Goal: Task Accomplishment & Management: Manage account settings

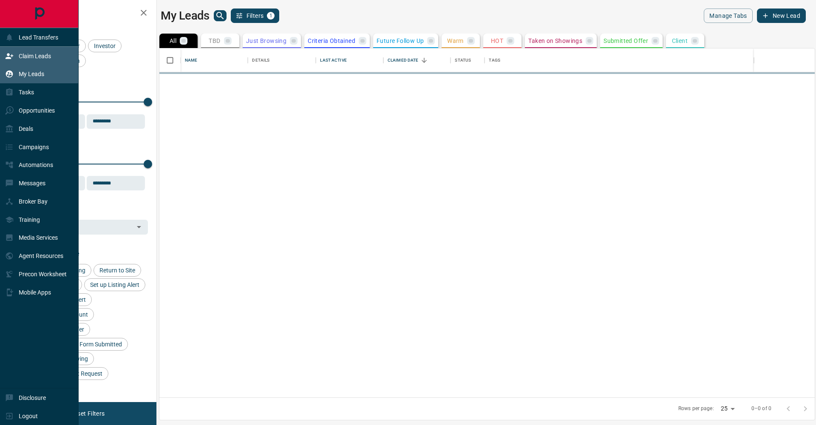
scroll to position [349, 655]
drag, startPoint x: 14, startPoint y: 54, endPoint x: 21, endPoint y: 55, distance: 6.8
click at [15, 54] on div "Claim Leads" at bounding box center [28, 56] width 46 height 14
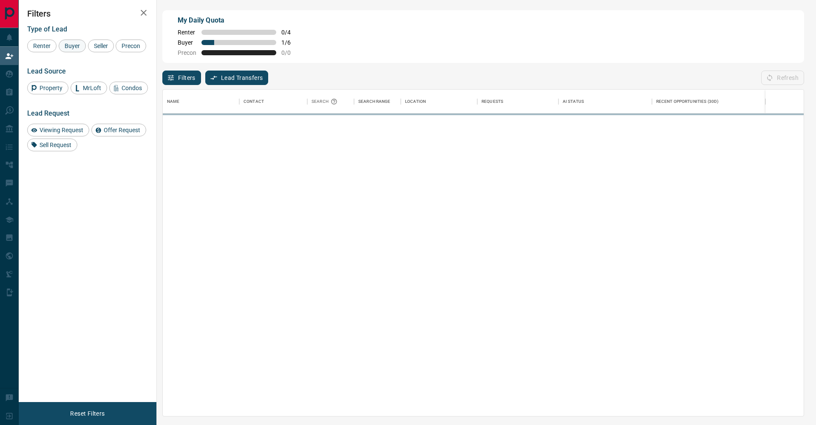
scroll to position [326, 641]
drag, startPoint x: 75, startPoint y: 47, endPoint x: 79, endPoint y: 47, distance: 4.7
click at [75, 47] on span "Buyer" at bounding box center [72, 45] width 21 height 7
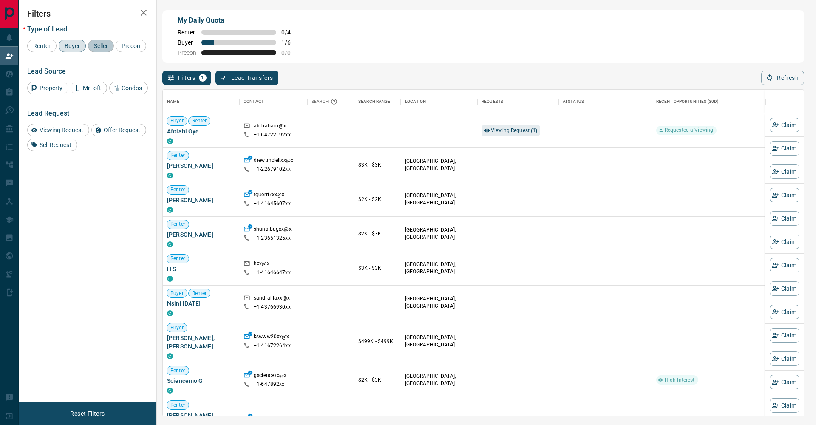
drag, startPoint x: 105, startPoint y: 48, endPoint x: 71, endPoint y: 54, distance: 34.2
click at [105, 48] on span "Seller" at bounding box center [101, 45] width 20 height 7
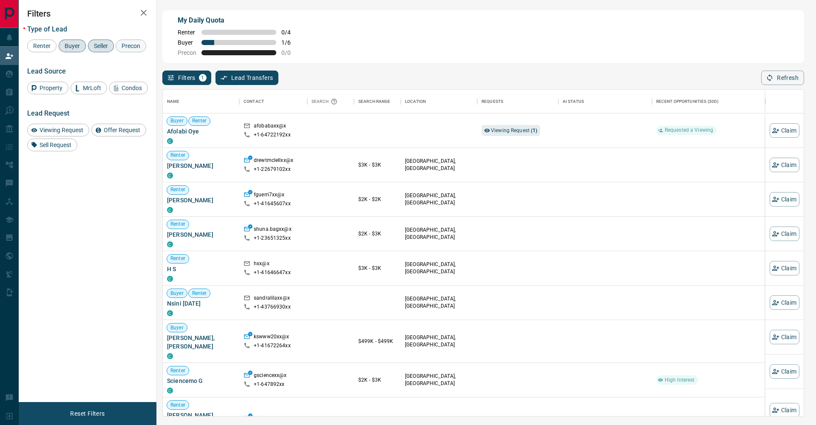
click at [116, 52] on div "Precon" at bounding box center [131, 46] width 31 height 13
click at [139, 14] on icon "button" at bounding box center [144, 13] width 10 height 10
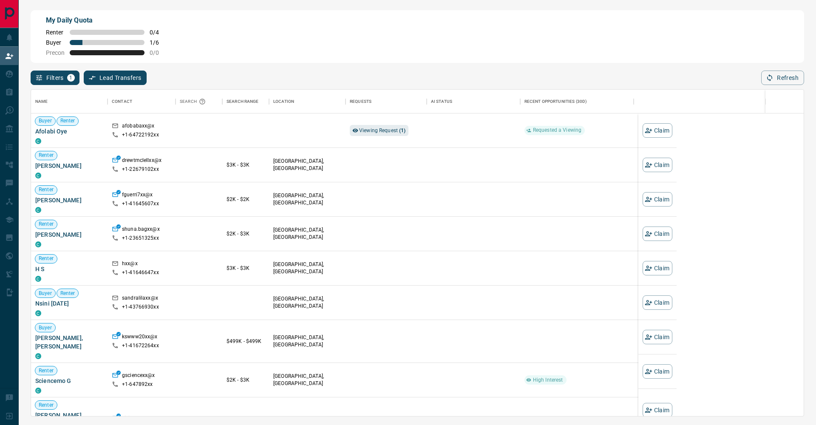
scroll to position [0, 0]
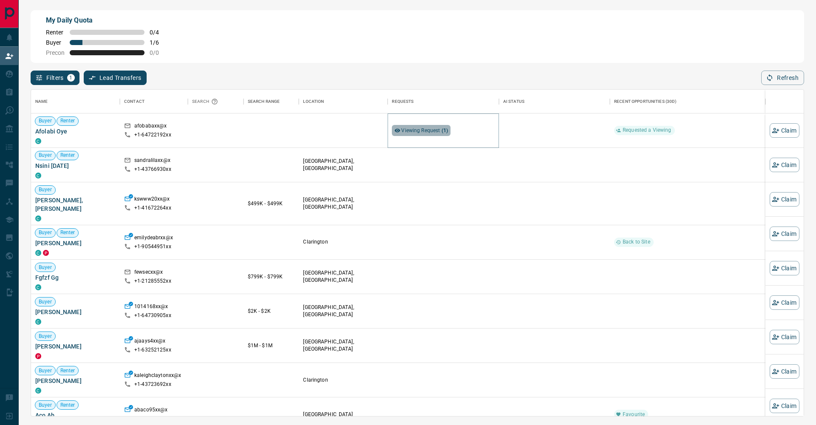
click at [440, 129] on span "Viewing Request ( 1 )" at bounding box center [424, 130] width 47 height 6
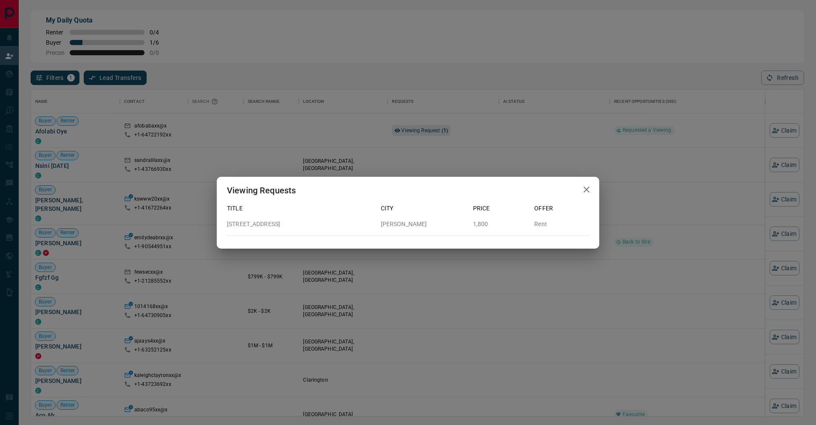
click at [447, 53] on div "Viewing Requests Title City Price Offer [STREET_ADDRESS][PERSON_NAME] Rent" at bounding box center [408, 212] width 816 height 425
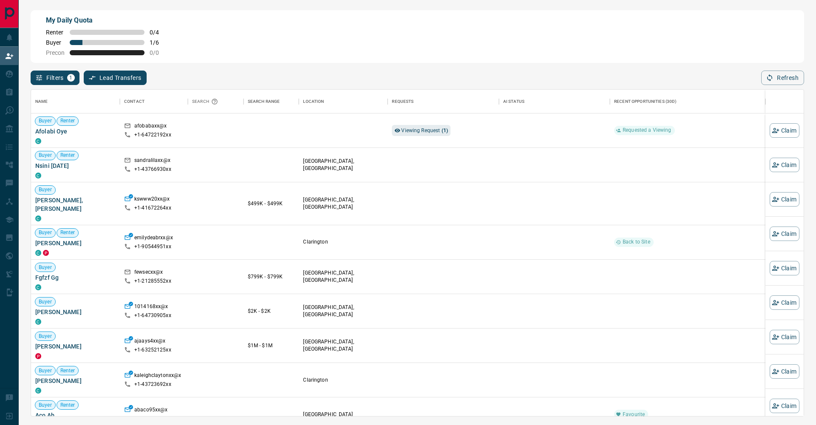
click at [386, 65] on div "Filters 1 Lead Transfers 0 Refresh" at bounding box center [417, 74] width 773 height 22
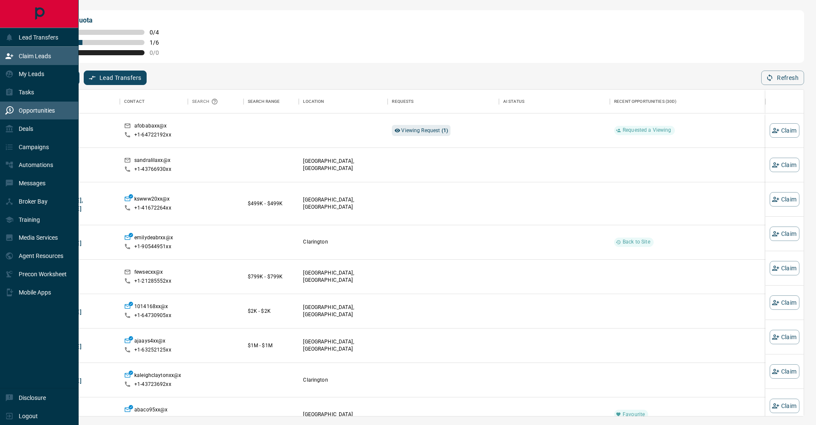
click at [40, 116] on div "Opportunities" at bounding box center [30, 111] width 50 height 14
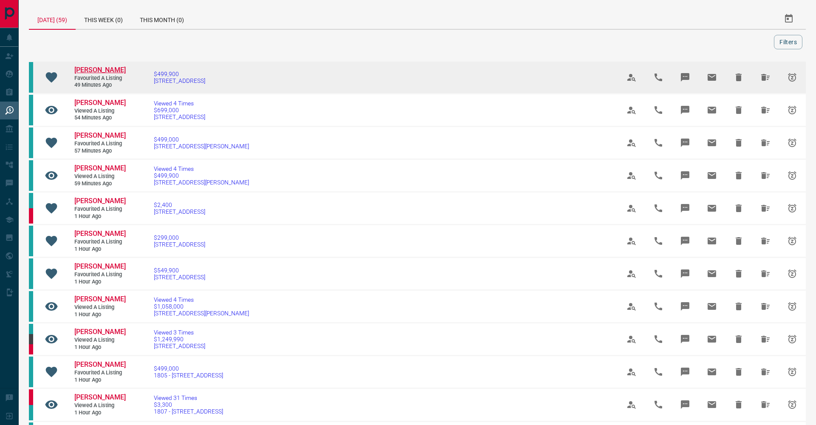
click at [113, 72] on span "[PERSON_NAME]" at bounding box center [99, 70] width 51 height 8
click at [179, 72] on span "$499,900" at bounding box center [179, 74] width 51 height 7
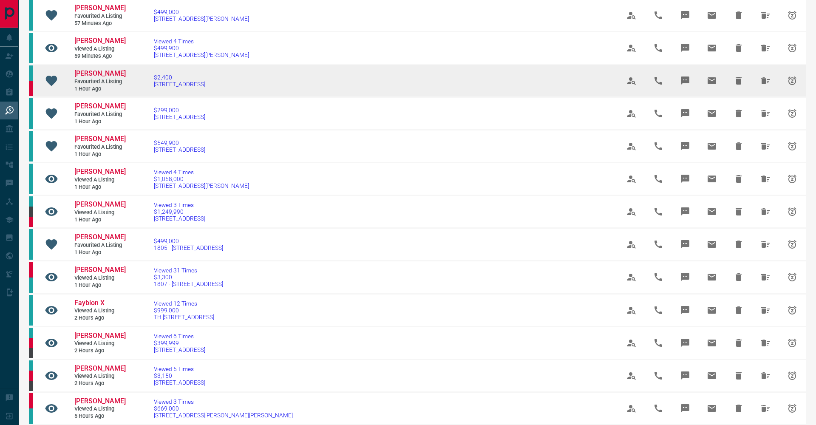
scroll to position [128, 0]
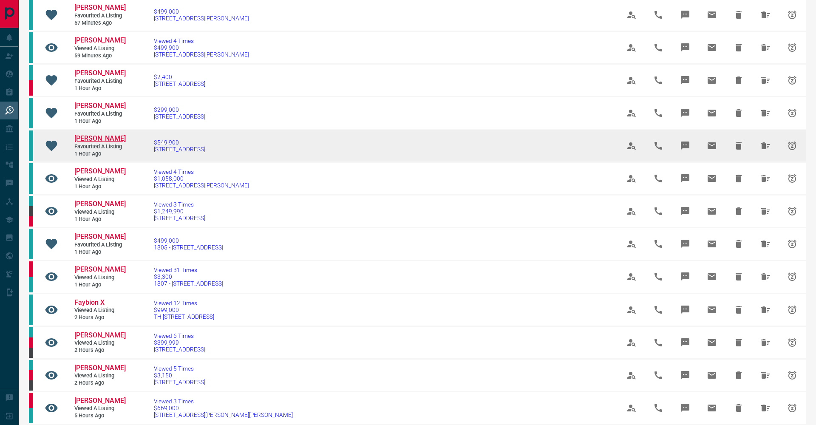
click at [113, 135] on span "[PERSON_NAME]" at bounding box center [99, 138] width 51 height 8
click at [173, 146] on span "[STREET_ADDRESS]" at bounding box center [179, 149] width 51 height 7
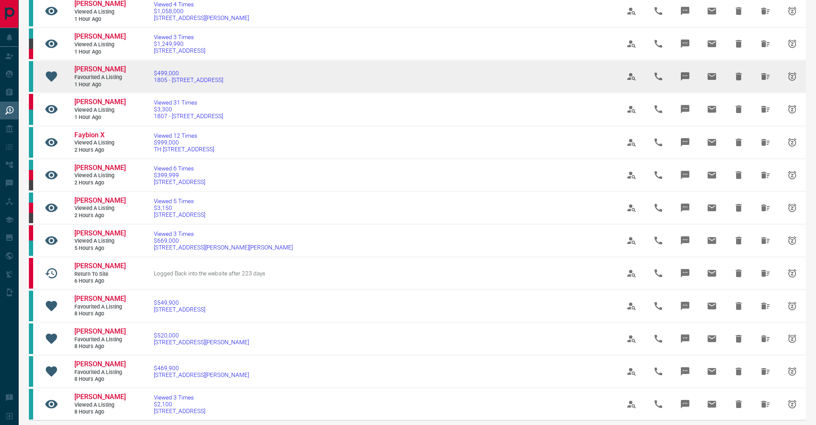
scroll to position [297, 0]
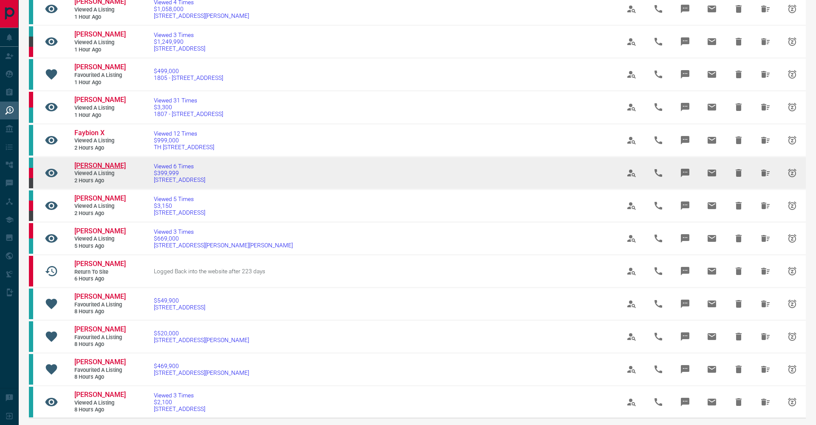
click at [108, 162] on span "[PERSON_NAME]" at bounding box center [99, 165] width 51 height 8
click at [185, 165] on span "Viewed 6 Times" at bounding box center [179, 166] width 51 height 7
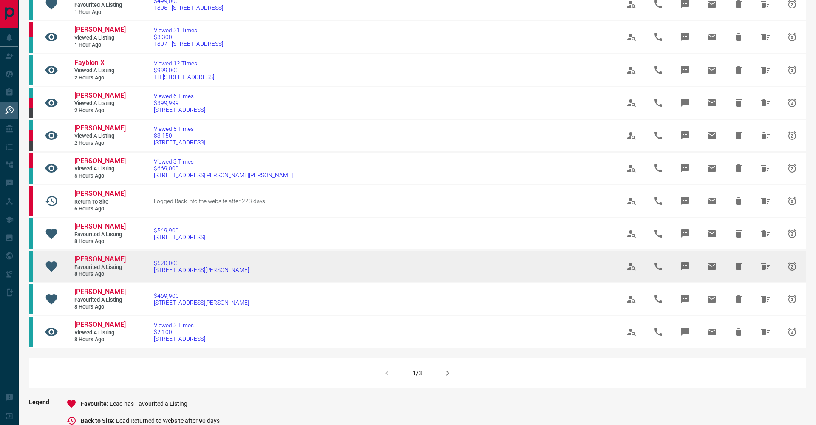
scroll to position [376, 0]
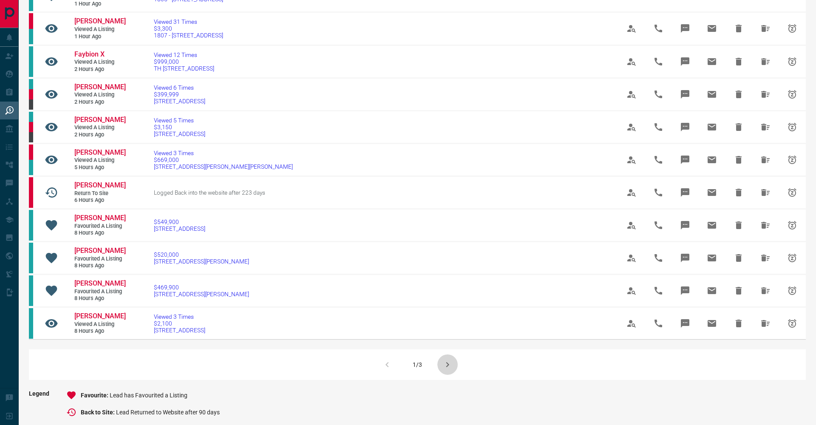
click at [446, 365] on icon "button" at bounding box center [447, 364] width 10 height 10
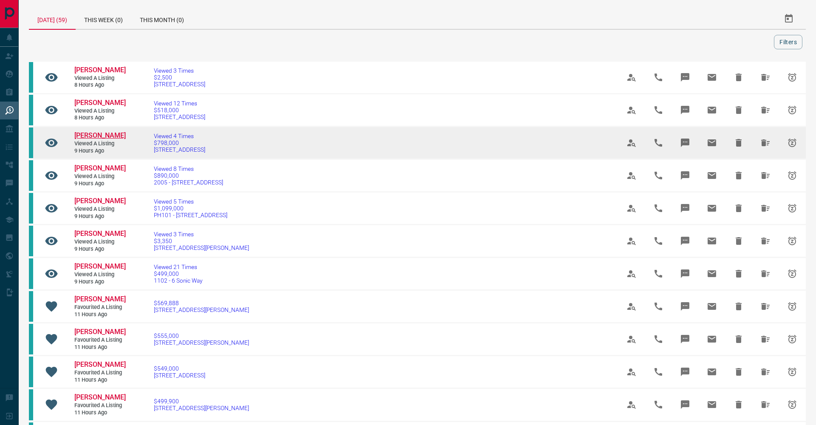
click at [96, 139] on span "[PERSON_NAME]" at bounding box center [99, 135] width 51 height 8
click at [173, 146] on span "$798,000" at bounding box center [179, 142] width 51 height 7
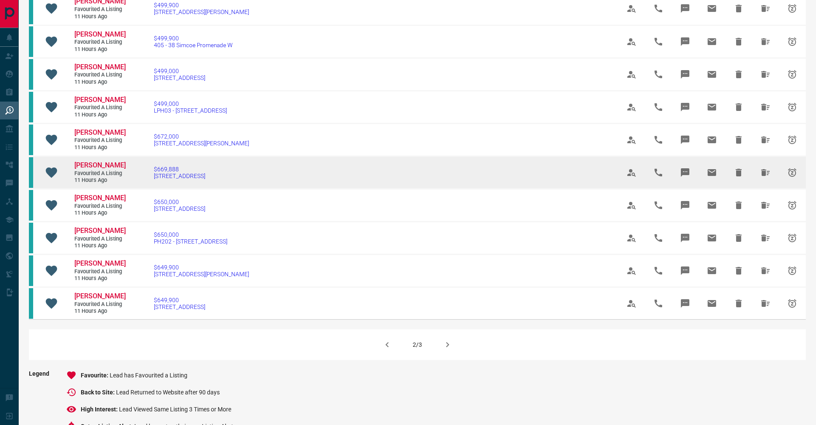
scroll to position [405, 0]
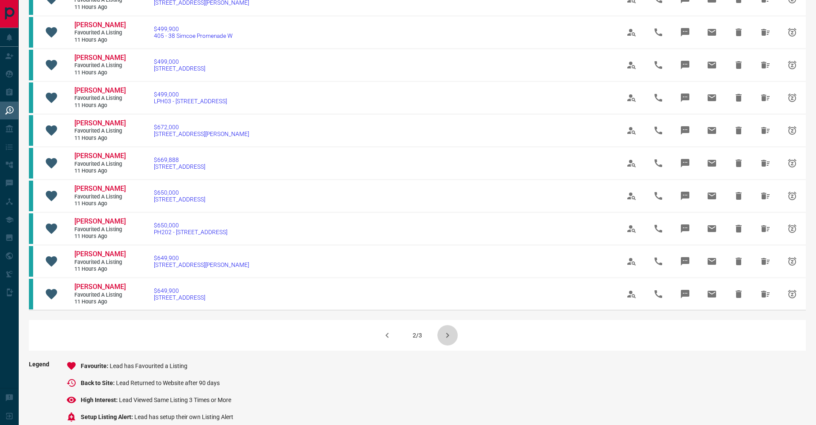
click at [447, 330] on icon "button" at bounding box center [447, 335] width 10 height 10
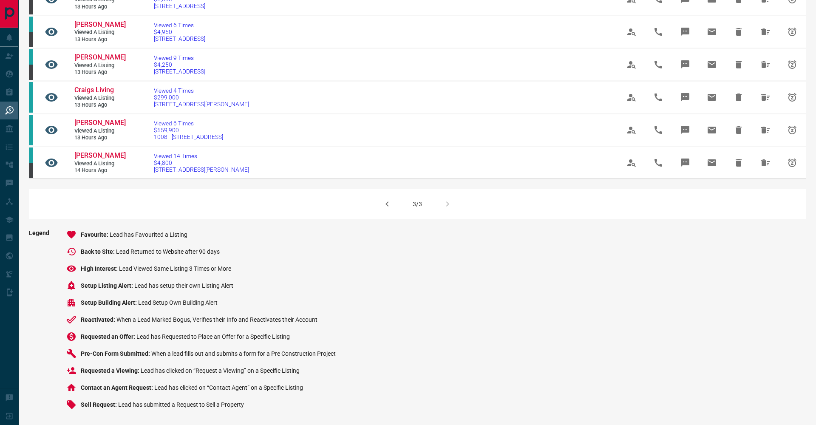
scroll to position [504, 0]
click at [391, 211] on button "button" at bounding box center [387, 204] width 20 height 20
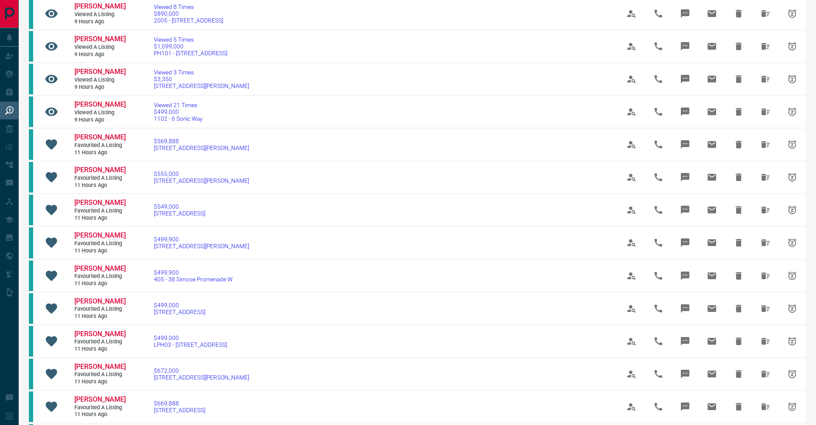
scroll to position [186, 0]
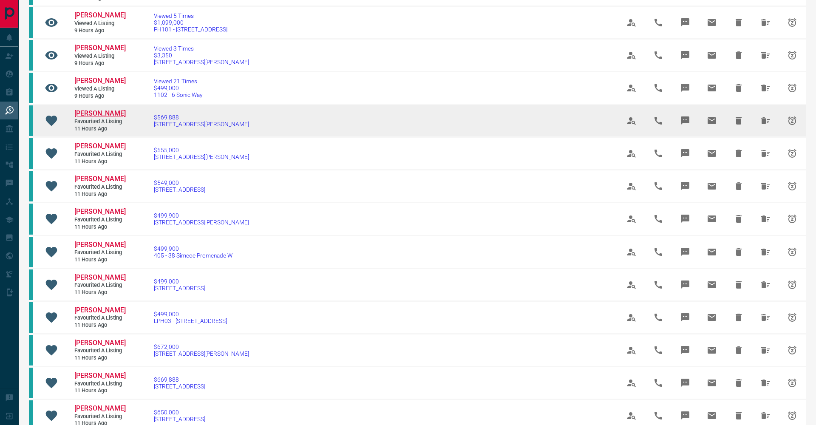
click at [107, 116] on span "[PERSON_NAME]" at bounding box center [99, 113] width 51 height 8
click at [170, 122] on span "[STREET_ADDRESS][PERSON_NAME]" at bounding box center [201, 124] width 95 height 7
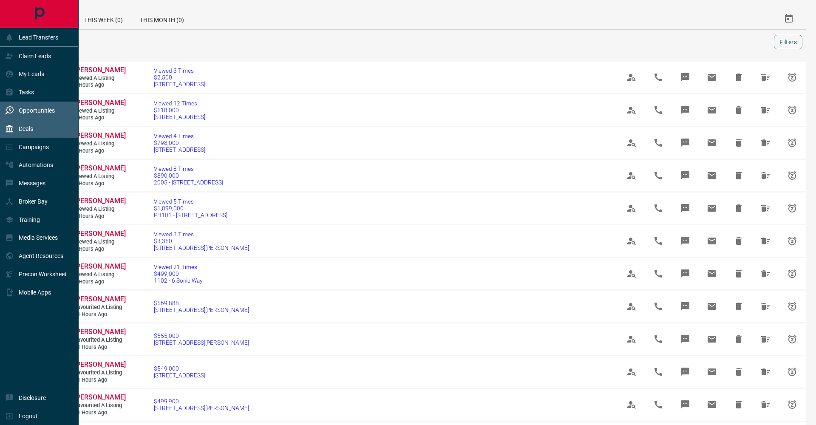
scroll to position [0, 0]
click at [16, 127] on div "Deals" at bounding box center [19, 129] width 28 height 14
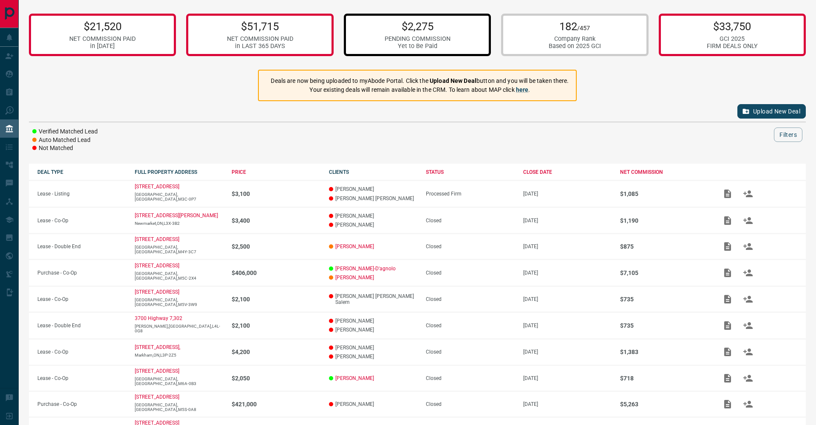
click at [430, 45] on div "Yet to Be Paid" at bounding box center [418, 45] width 66 height 7
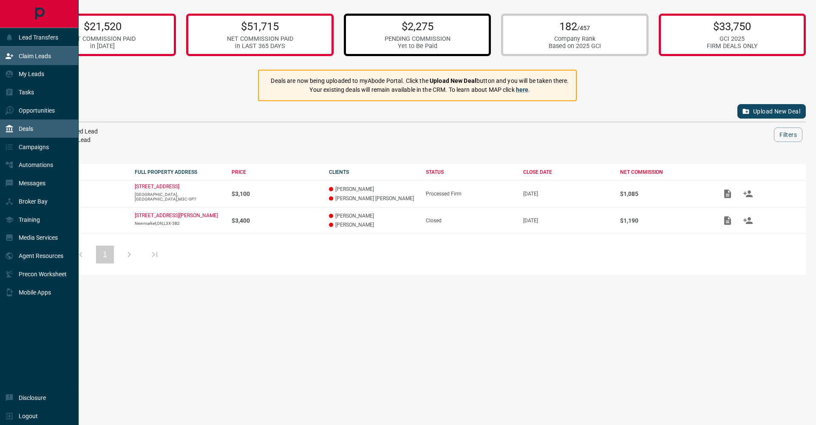
click at [20, 58] on p "Claim Leads" at bounding box center [35, 56] width 32 height 7
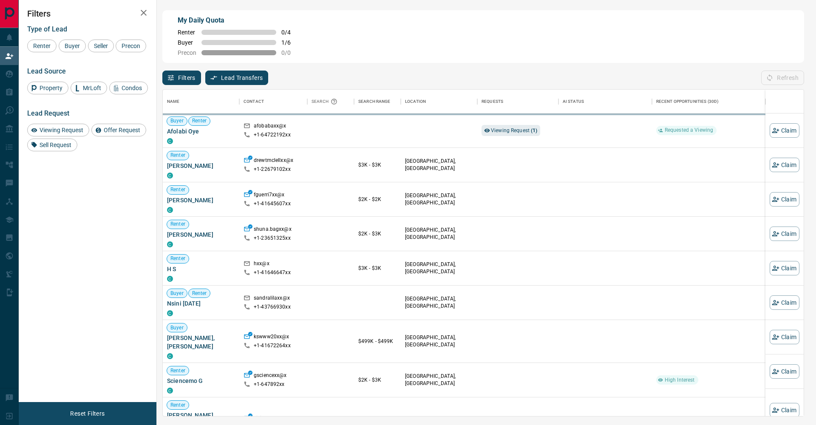
scroll to position [326, 641]
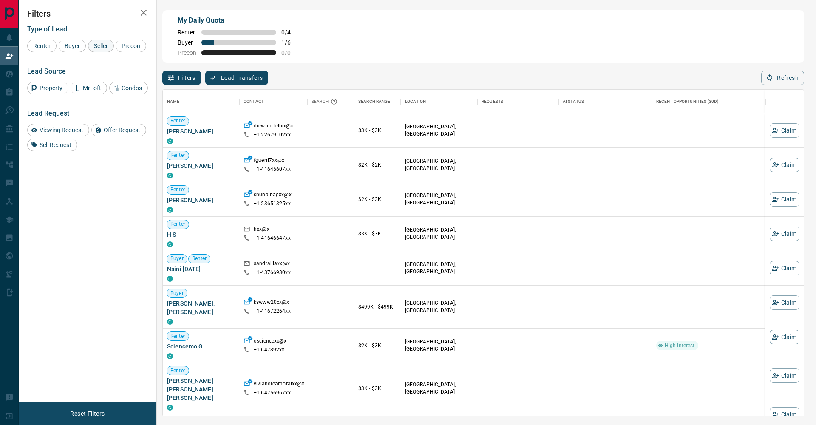
drag, startPoint x: 76, startPoint y: 45, endPoint x: 105, endPoint y: 49, distance: 29.5
click at [83, 47] on span "Buyer" at bounding box center [72, 45] width 21 height 7
drag, startPoint x: 105, startPoint y: 49, endPoint x: 76, endPoint y: 53, distance: 30.0
click at [105, 49] on div "Seller" at bounding box center [101, 46] width 26 height 13
drag, startPoint x: 47, startPoint y: 59, endPoint x: 136, endPoint y: 18, distance: 98.8
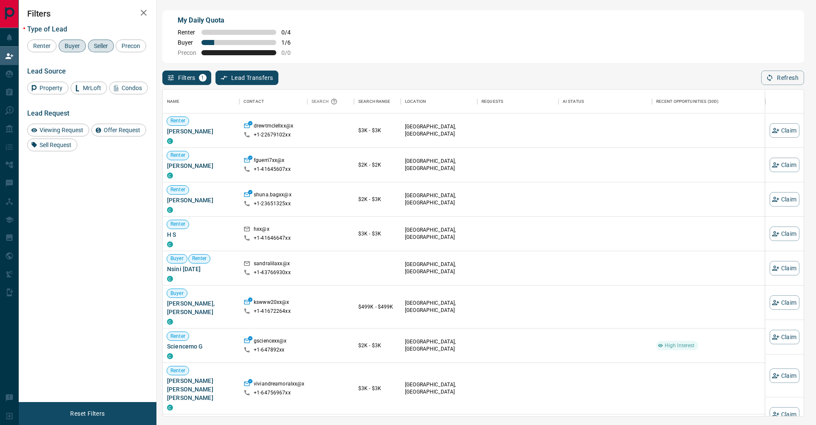
click at [119, 49] on span "Precon" at bounding box center [131, 45] width 25 height 7
click at [148, 12] on icon "button" at bounding box center [144, 13] width 10 height 10
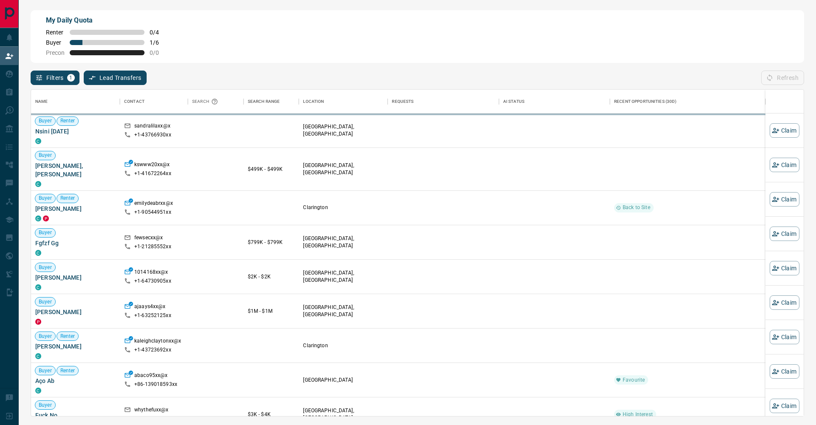
scroll to position [326, 772]
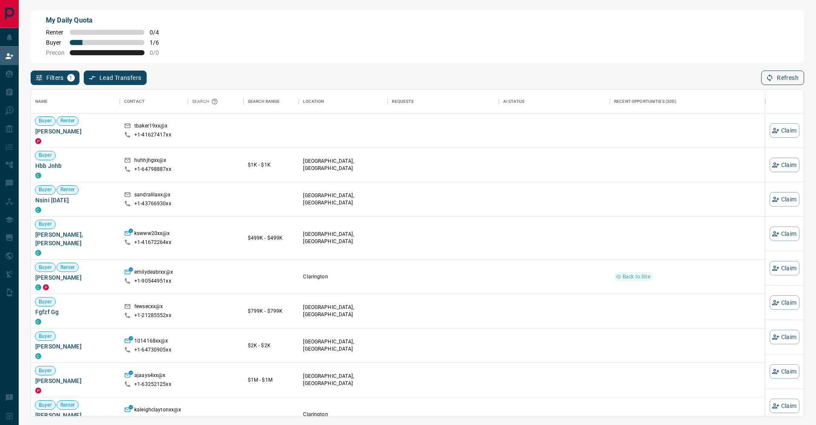
click at [780, 81] on button "Refresh" at bounding box center [782, 78] width 43 height 14
